Goal: Navigation & Orientation: Find specific page/section

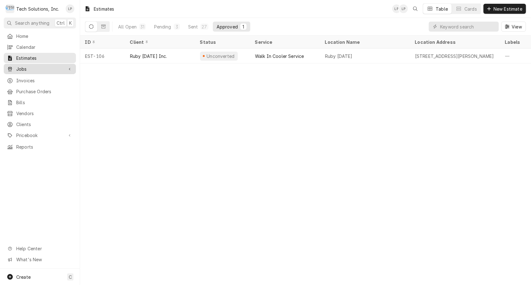
click at [21, 69] on span "Jobs" at bounding box center [39, 69] width 47 height 7
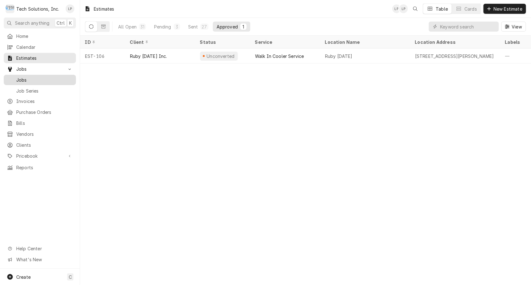
click at [22, 78] on span "Jobs" at bounding box center [44, 80] width 57 height 7
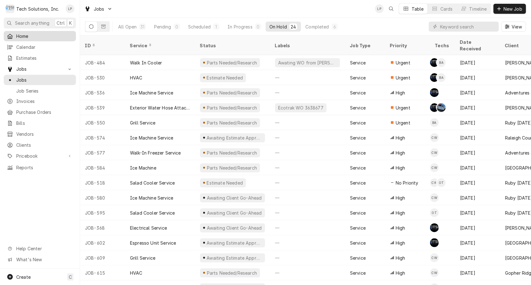
click at [23, 36] on span "Home" at bounding box center [44, 36] width 57 height 7
